Goal: Book appointment/travel/reservation

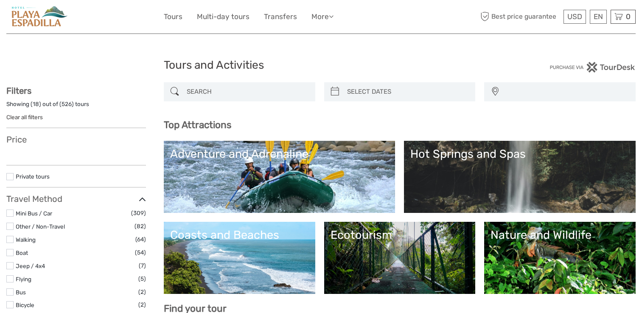
select select
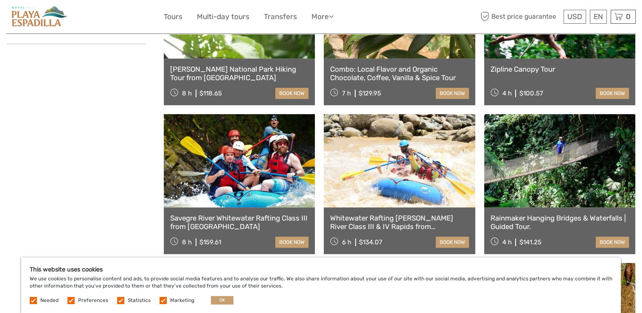
scroll to position [503, 0]
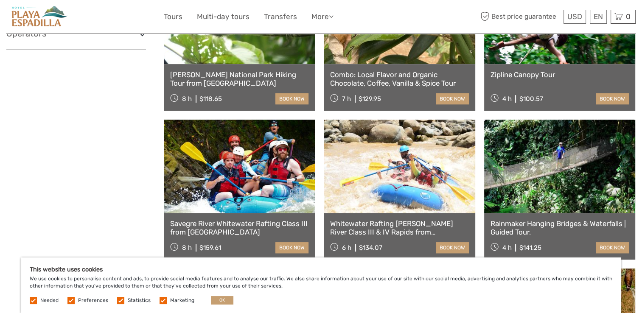
click at [561, 228] on link "Rainmaker Hanging Bridges & Waterfalls | Guided Tour." at bounding box center [560, 227] width 138 height 17
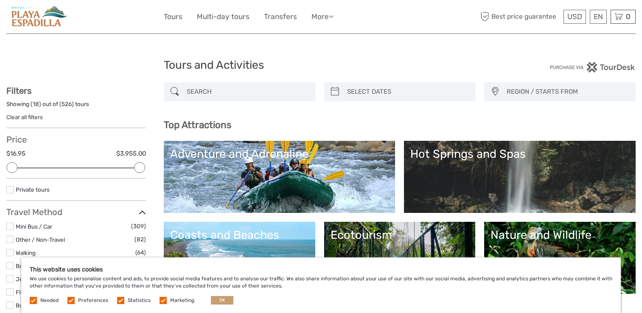
select select
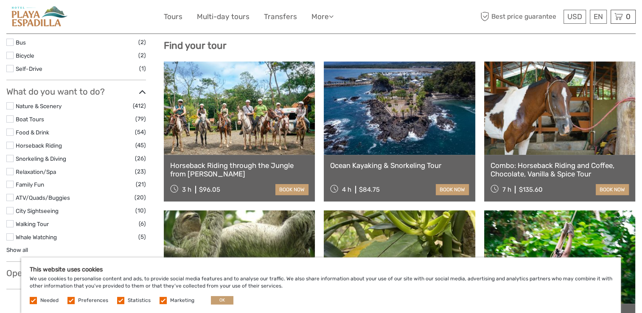
scroll to position [248, 0]
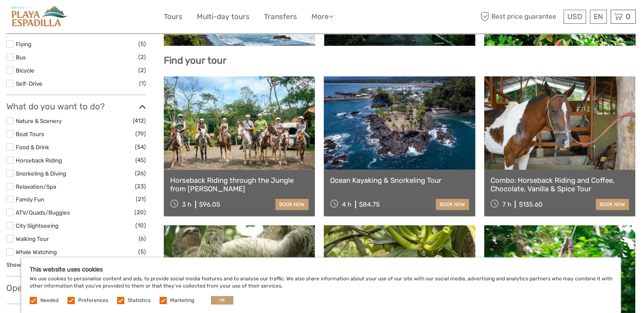
click at [581, 140] on link at bounding box center [559, 122] width 151 height 93
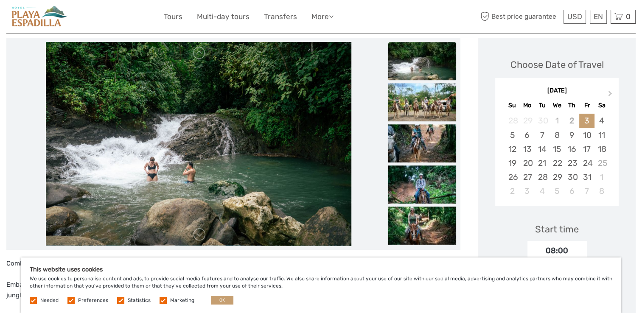
scroll to position [127, 0]
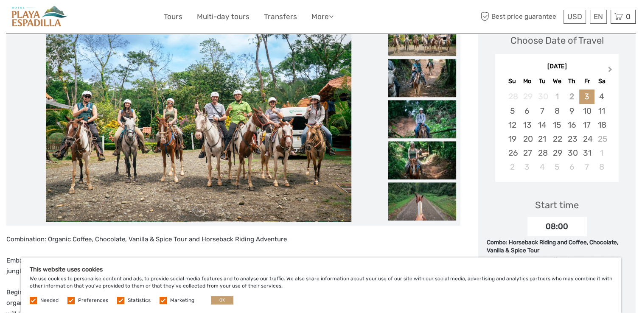
click at [610, 70] on span "Next Month" at bounding box center [610, 71] width 0 height 12
click at [525, 94] on div "1" at bounding box center [527, 97] width 15 height 14
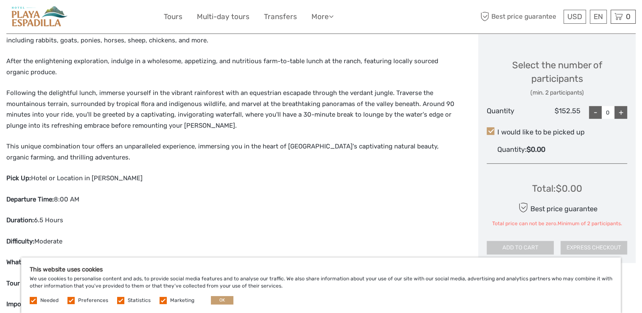
scroll to position [425, 0]
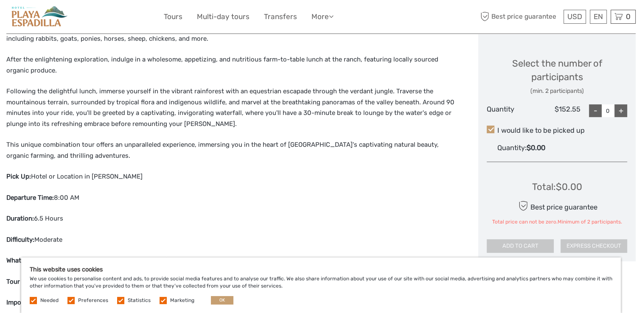
click at [621, 112] on div "+" at bounding box center [621, 110] width 13 height 13
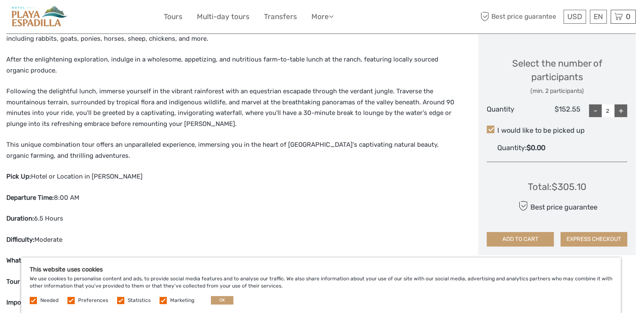
click at [621, 112] on div "+" at bounding box center [621, 110] width 13 height 13
type input "3"
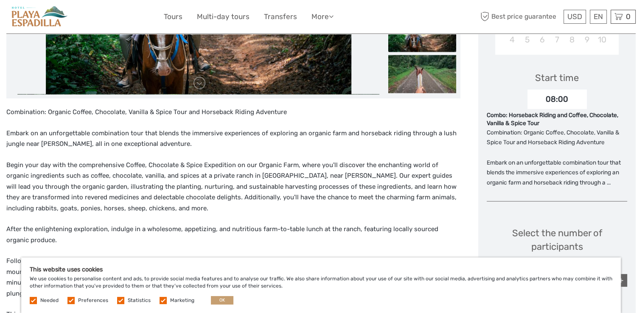
scroll to position [0, 0]
